Goal: Task Accomplishment & Management: Manage account settings

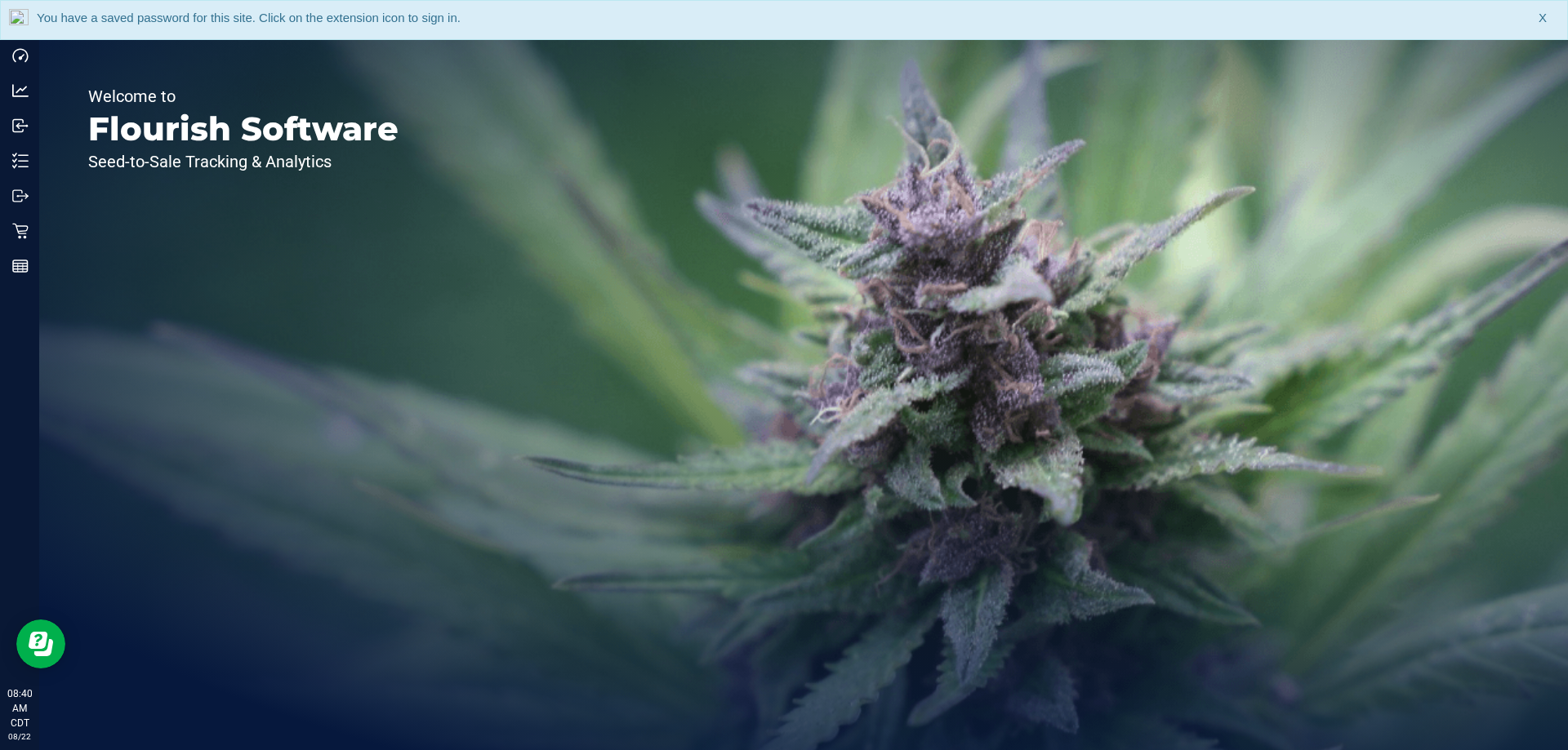
click at [1549, 24] on div "You have a saved password for this site. Click on the extension icon to sign in…" at bounding box center [784, 20] width 1568 height 40
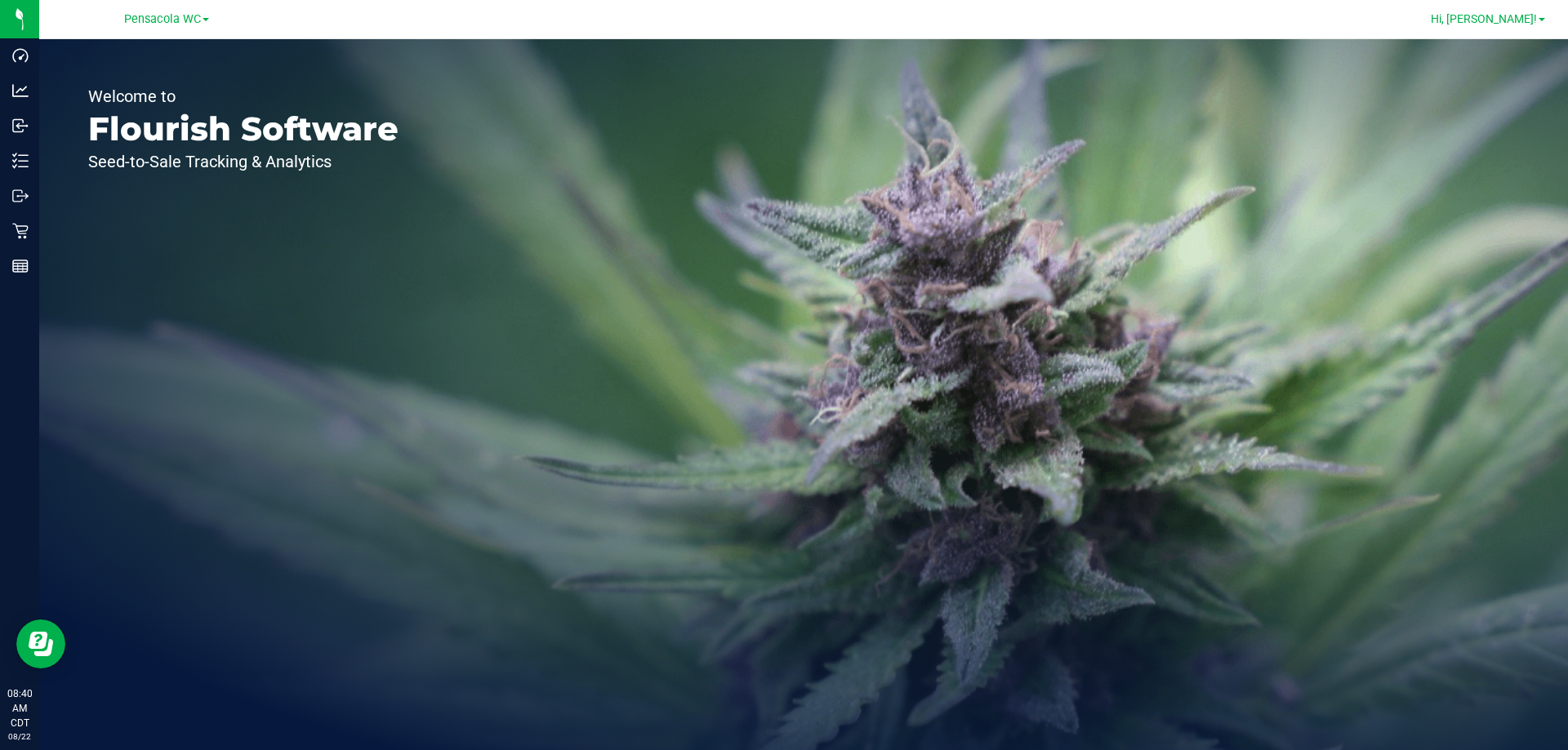
click at [1543, 18] on span at bounding box center [1542, 19] width 7 height 3
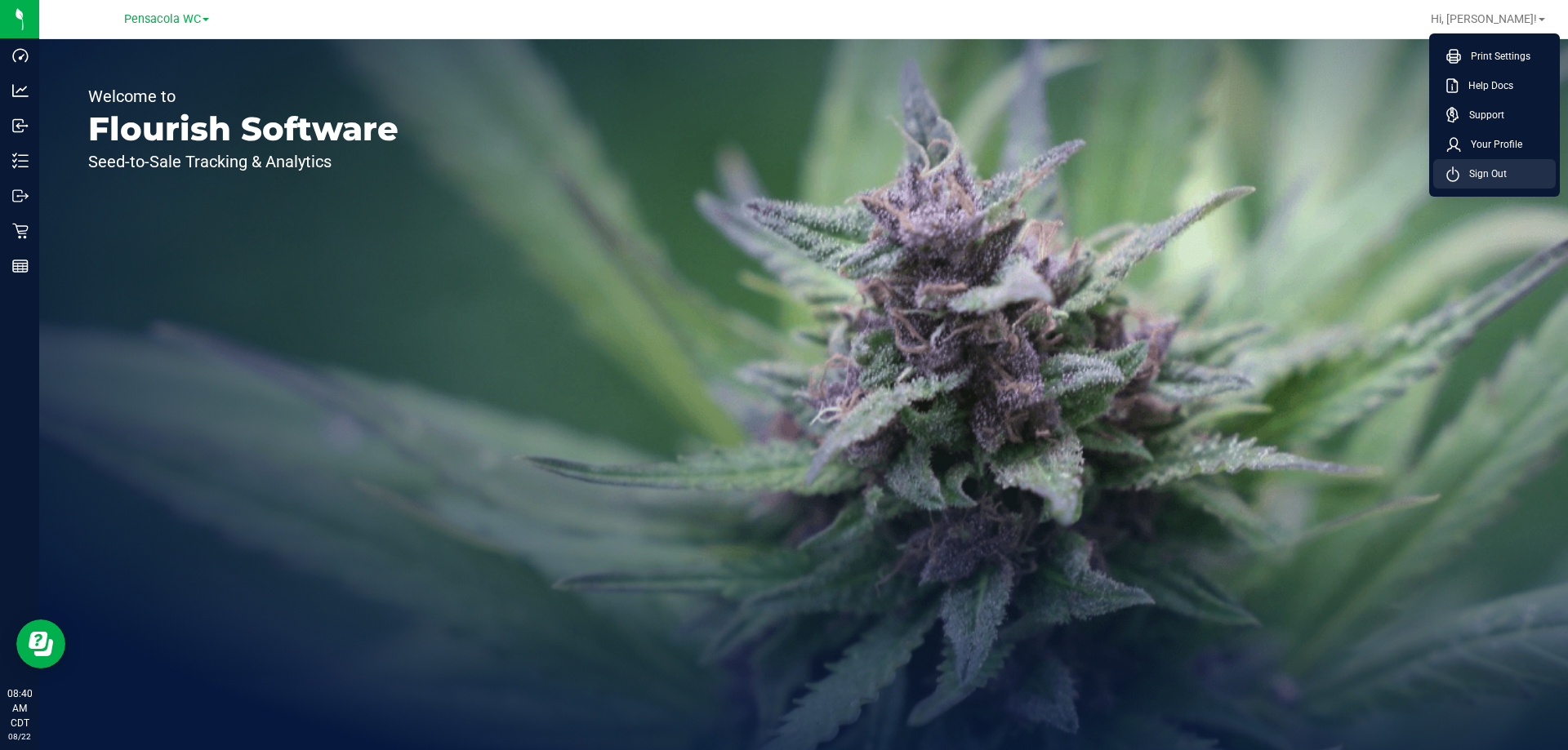
click at [1524, 172] on li "Sign Out" at bounding box center [1494, 173] width 122 height 29
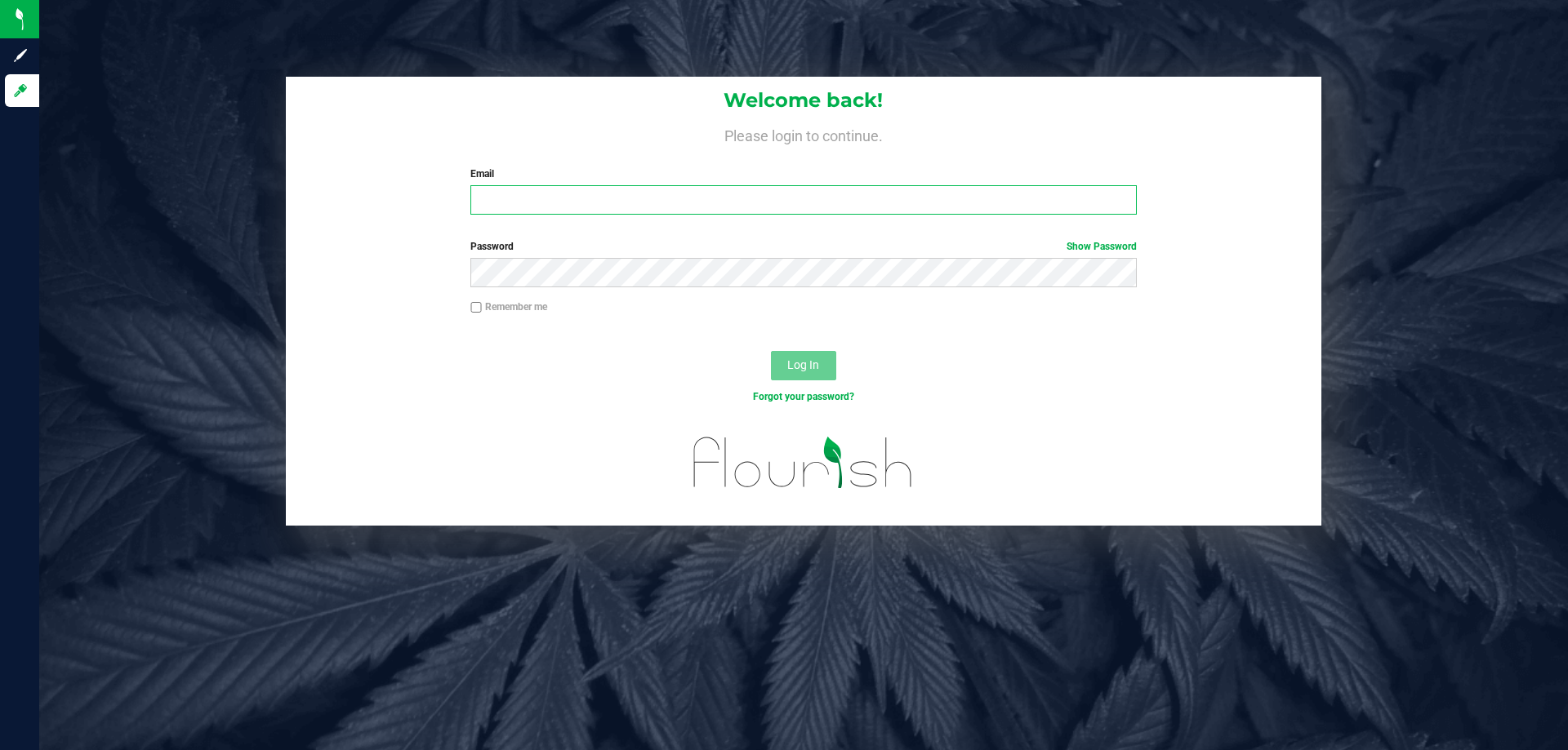
click at [729, 203] on input "Email" at bounding box center [803, 199] width 666 height 29
type input "[EMAIL_ADDRESS][DOMAIN_NAME]"
click at [569, 298] on div "Password Show Password" at bounding box center [803, 269] width 1036 height 60
click at [787, 363] on button "Log In" at bounding box center [803, 365] width 65 height 29
